Goal: Navigation & Orientation: Find specific page/section

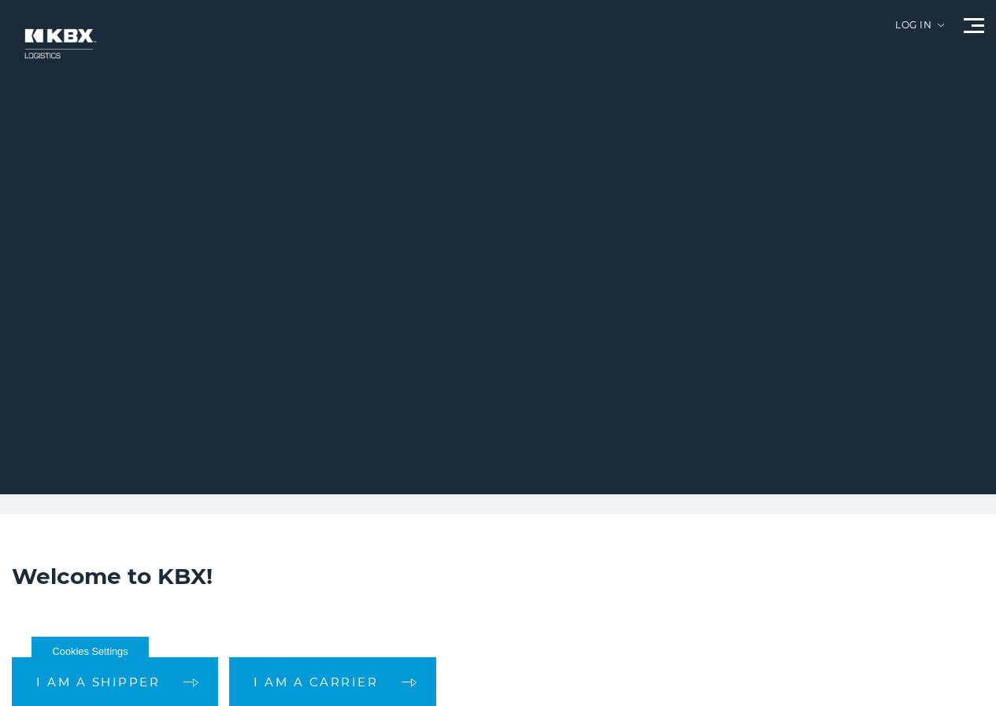
click at [0, 0] on link "About Us" at bounding box center [0, 0] width 0 height 0
click at [0, 0] on link "Careers" at bounding box center [0, 0] width 0 height 0
click at [0, 0] on link "Contact Us" at bounding box center [0, 0] width 0 height 0
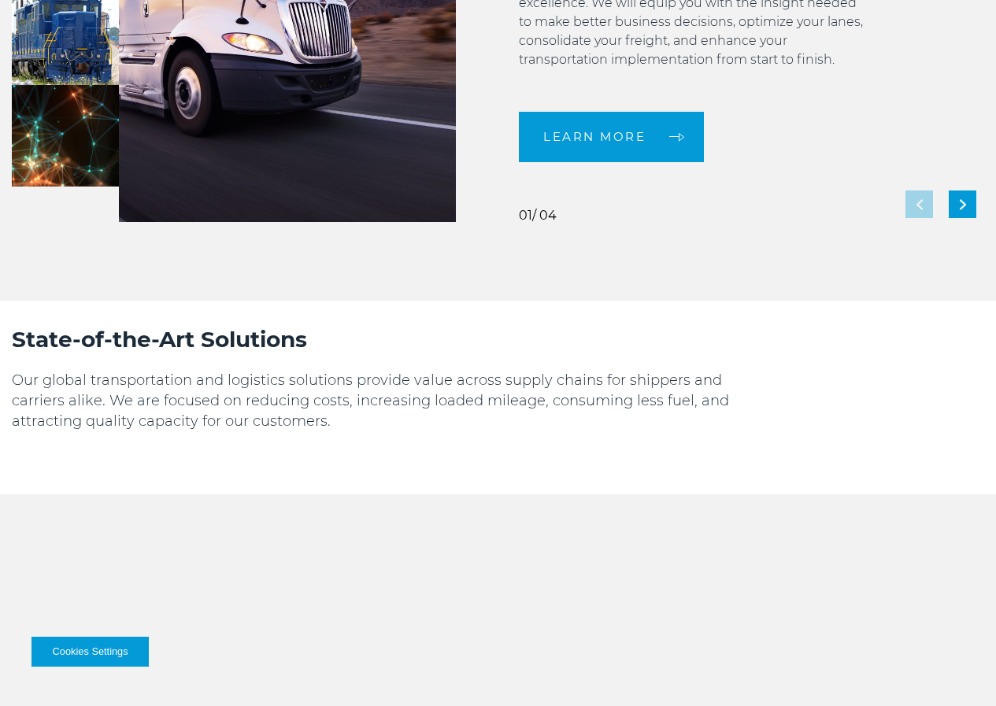
scroll to position [3411, 0]
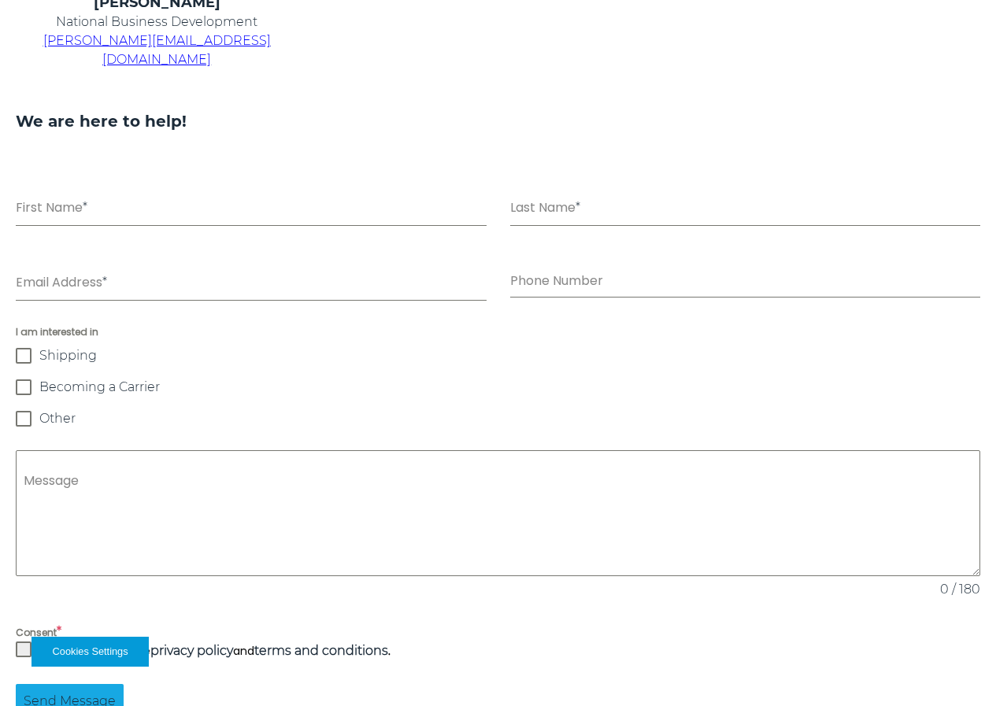
scroll to position [1520, 0]
